Goal: Transaction & Acquisition: Subscribe to service/newsletter

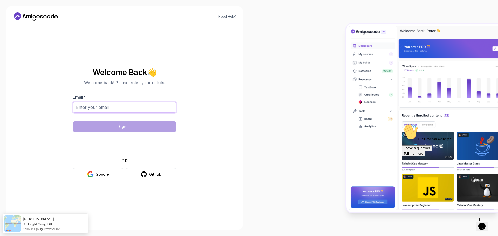
click at [90, 108] on input "Email *" at bounding box center [125, 107] width 104 height 11
type input "[EMAIL_ADDRESS][DOMAIN_NAME]"
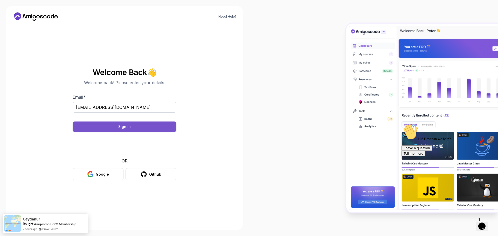
click at [144, 127] on button "Sign in" at bounding box center [125, 127] width 104 height 10
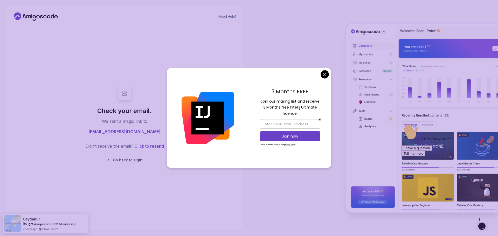
click at [329, 72] on div "3 Months FREE Join our mailing list and receive 3 Months free Intellij Ultimate…" at bounding box center [290, 118] width 82 height 100
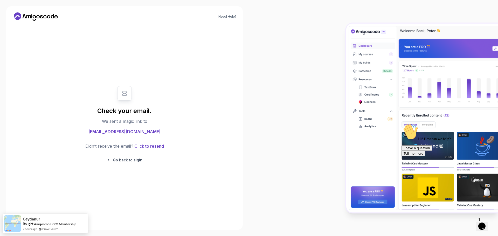
click at [325, 75] on body "Need Help? Check your email. We sent a magic link to sab.bouazzi@gmail.com Didn…" at bounding box center [249, 118] width 498 height 236
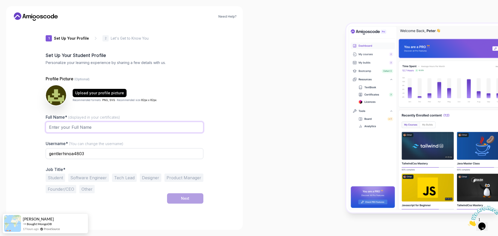
click at [74, 127] on input "Full Name* (displayed in your certificates)" at bounding box center [125, 127] width 158 height 11
type input "saber bouazzi"
click at [107, 156] on input "gentlerhinoa4803" at bounding box center [125, 153] width 158 height 11
click at [87, 180] on button "Software Engineer" at bounding box center [88, 178] width 41 height 8
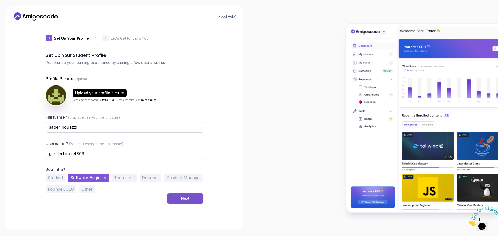
click at [195, 200] on button "Next" at bounding box center [185, 198] width 36 height 10
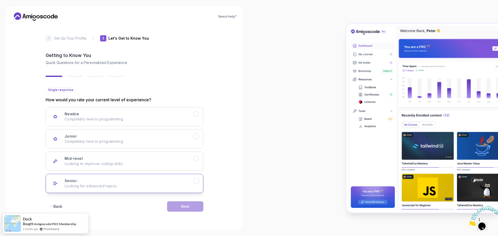
click at [85, 183] on div "Senior Looking for advanced topics." at bounding box center [129, 183] width 129 height 10
click at [191, 207] on button "Next" at bounding box center [185, 206] width 36 height 10
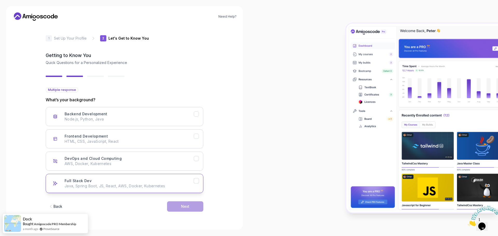
click at [97, 185] on p "Java, Spring Boot, JS, React, AWS, Docker, Kubernetes" at bounding box center [129, 186] width 129 height 5
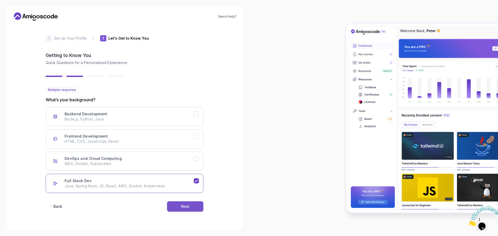
click at [186, 208] on div "Next" at bounding box center [185, 206] width 8 height 5
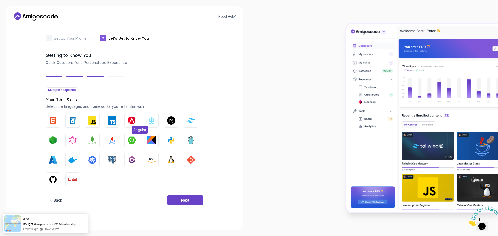
click at [132, 117] on img "button" at bounding box center [132, 120] width 8 height 8
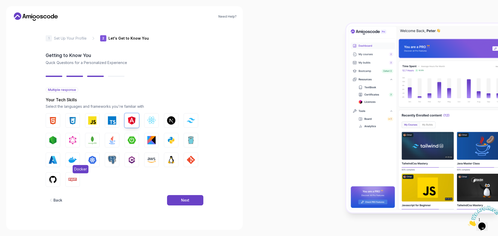
click at [74, 162] on img "button" at bounding box center [72, 160] width 8 height 8
click at [53, 180] on img "button" at bounding box center [53, 180] width 8 height 8
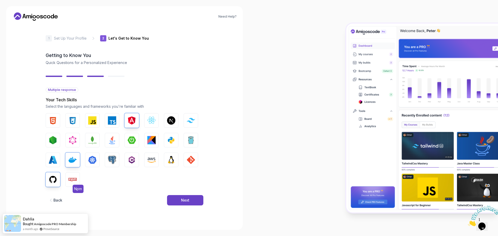
click at [70, 176] on img "button" at bounding box center [72, 180] width 8 height 8
click at [111, 140] on img "button" at bounding box center [112, 140] width 8 height 8
click at [53, 142] on img "button" at bounding box center [53, 140] width 8 height 8
click at [193, 159] on img "button" at bounding box center [191, 160] width 8 height 8
click at [129, 142] on img "button" at bounding box center [132, 140] width 8 height 8
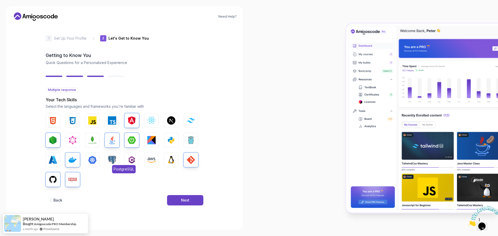
click at [114, 159] on img "button" at bounding box center [112, 160] width 8 height 8
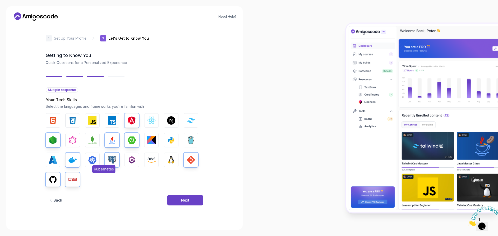
click at [95, 160] on img "button" at bounding box center [92, 160] width 8 height 8
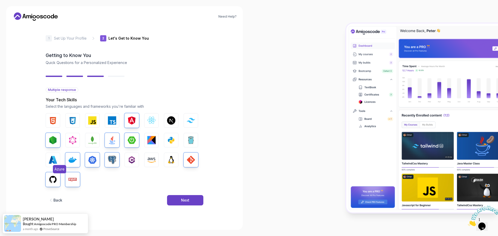
click at [55, 159] on img "button" at bounding box center [53, 160] width 8 height 8
click at [91, 121] on img "button" at bounding box center [92, 120] width 8 height 8
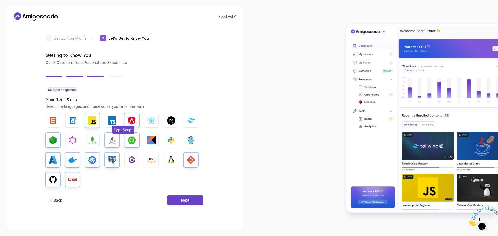
click at [113, 119] on img "button" at bounding box center [112, 120] width 8 height 8
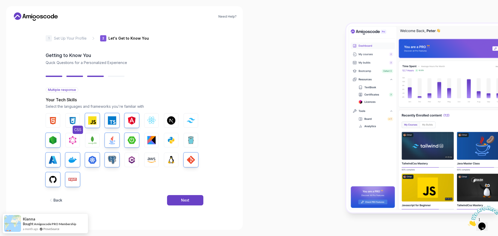
drag, startPoint x: 54, startPoint y: 121, endPoint x: 68, endPoint y: 118, distance: 14.6
click at [54, 121] on img "button" at bounding box center [53, 120] width 8 height 8
drag, startPoint x: 73, startPoint y: 118, endPoint x: 80, endPoint y: 135, distance: 18.8
click at [72, 118] on img "button" at bounding box center [72, 120] width 8 height 8
click at [169, 159] on img "button" at bounding box center [171, 160] width 8 height 8
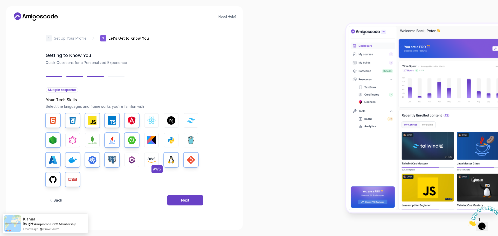
click at [157, 164] on button "AWS" at bounding box center [151, 160] width 15 height 15
click at [174, 140] on img "button" at bounding box center [171, 140] width 8 height 8
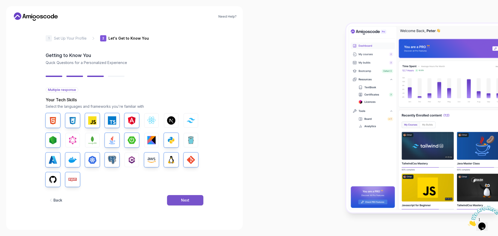
click at [183, 200] on div "Next" at bounding box center [185, 200] width 8 height 5
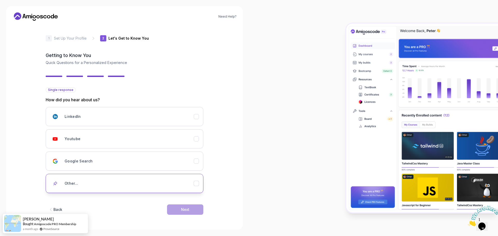
click at [69, 183] on h3 "Other..." at bounding box center [72, 183] width 14 height 5
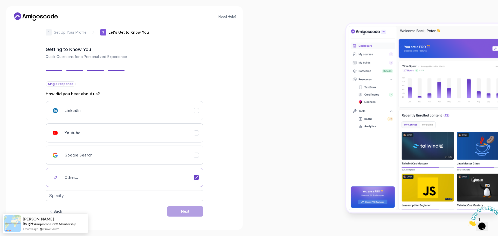
scroll to position [7, 0]
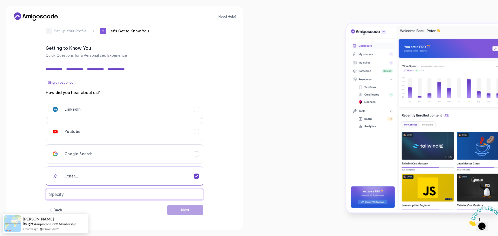
click at [85, 194] on input "text" at bounding box center [125, 194] width 158 height 11
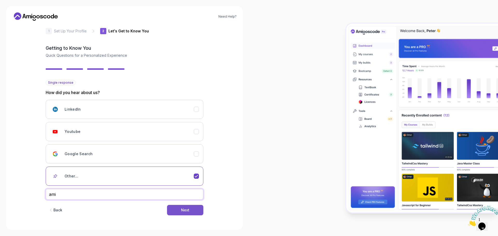
type input "ami"
click at [177, 211] on button "Next" at bounding box center [185, 210] width 36 height 10
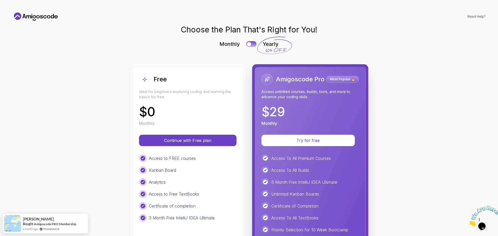
scroll to position [78, 0]
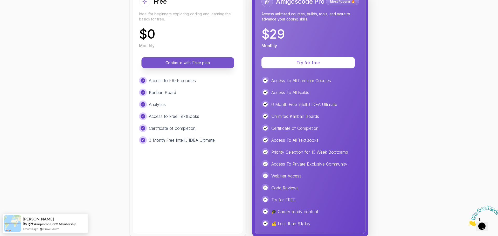
click at [181, 59] on button "Continue with Free plan" at bounding box center [187, 62] width 93 height 11
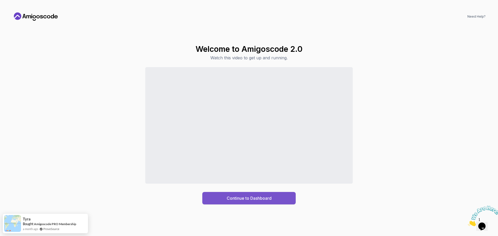
click at [247, 200] on div "Continue to Dashboard" at bounding box center [249, 198] width 45 height 6
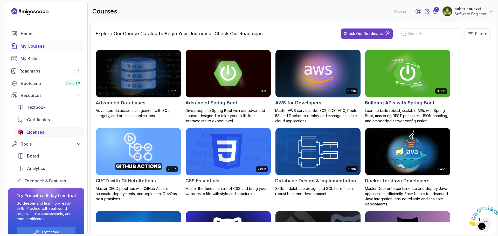
click at [44, 133] on div "Licenses" at bounding box center [54, 132] width 54 height 6
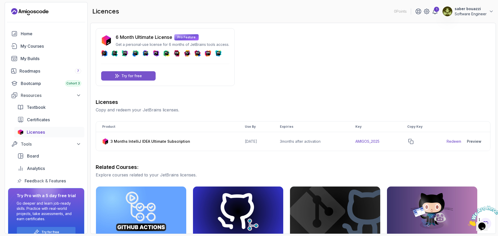
click at [138, 77] on p "Try for free" at bounding box center [131, 75] width 20 height 5
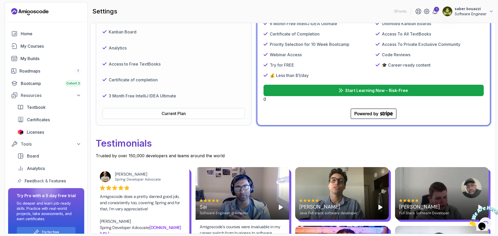
scroll to position [130, 0]
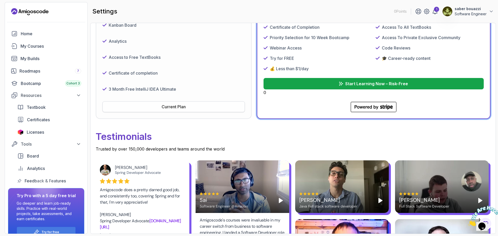
click at [171, 109] on div "Current Plan" at bounding box center [174, 107] width 24 height 6
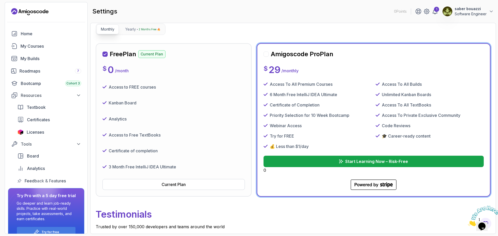
scroll to position [0, 0]
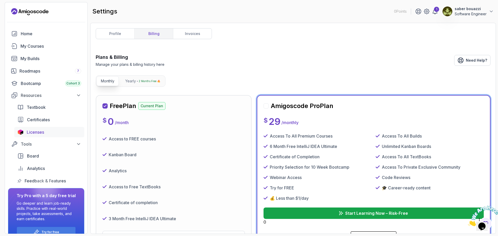
click at [35, 133] on span "Licenses" at bounding box center [35, 132] width 17 height 6
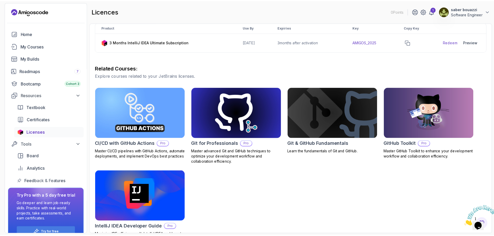
scroll to position [113, 0]
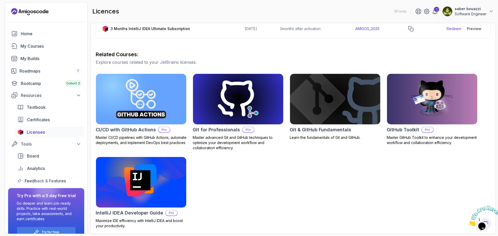
click at [151, 180] on img at bounding box center [141, 182] width 95 height 53
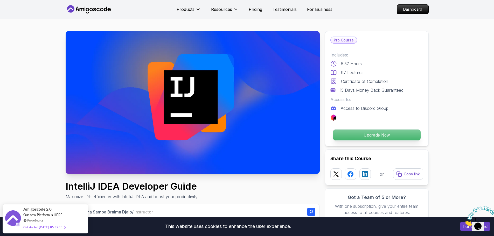
click at [374, 134] on p "Upgrade Now" at bounding box center [377, 135] width 88 height 11
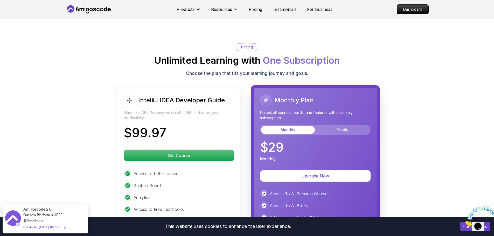
scroll to position [1152, 0]
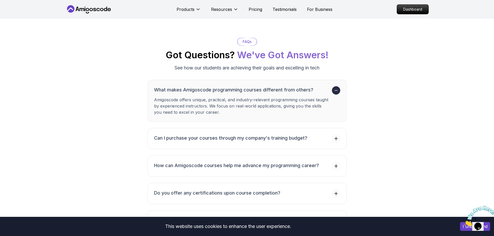
scroll to position [1412, 0]
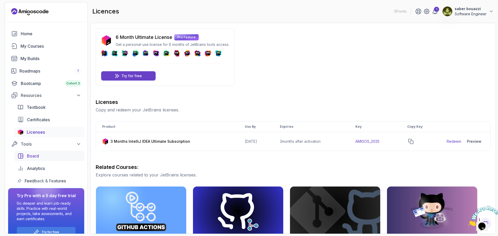
scroll to position [11, 0]
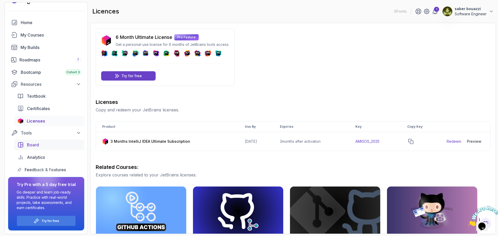
click at [56, 145] on div "Board" at bounding box center [54, 145] width 54 height 6
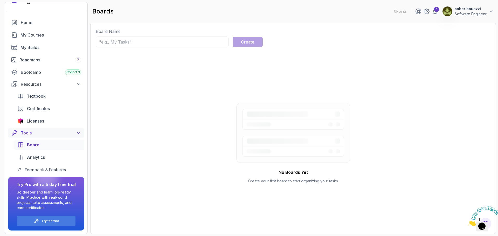
click at [38, 130] on div "Tools" at bounding box center [51, 133] width 60 height 6
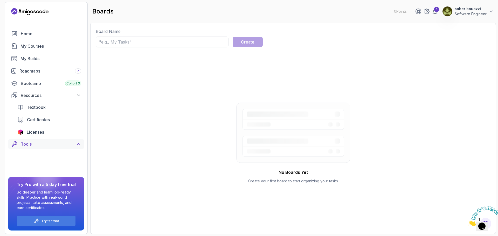
click at [58, 147] on div "Tools" at bounding box center [51, 144] width 60 height 6
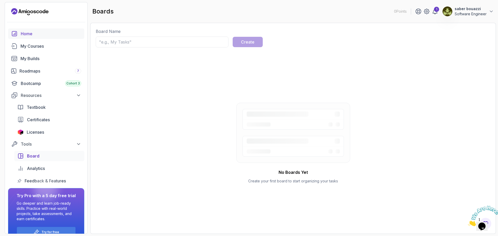
click at [26, 33] on div "Home" at bounding box center [51, 34] width 60 height 6
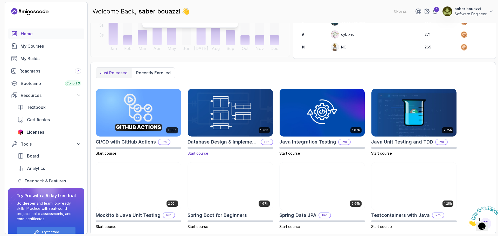
scroll to position [96, 0]
